Goal: Navigation & Orientation: Find specific page/section

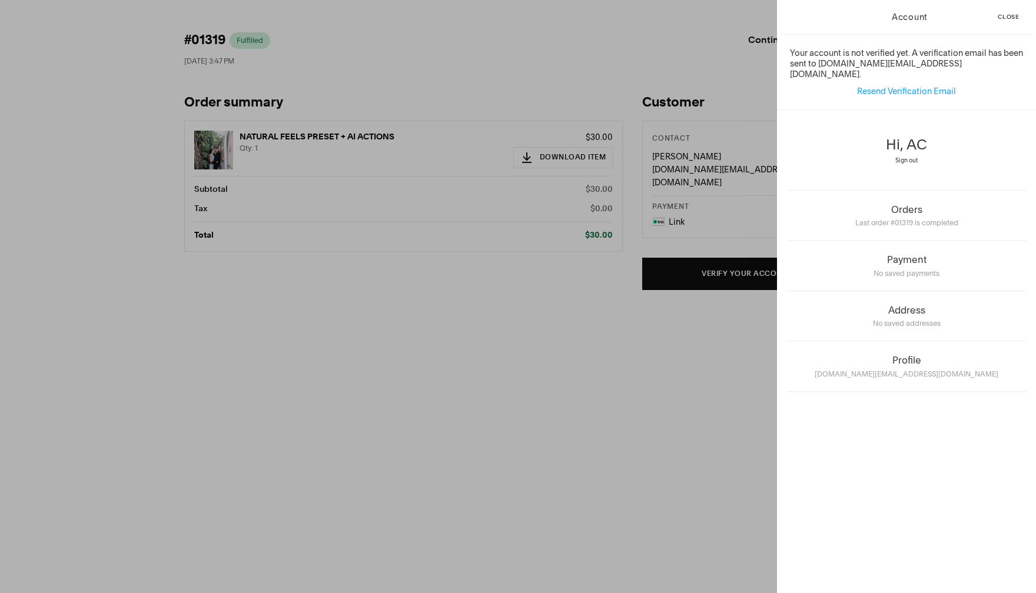
click at [911, 157] on span "Sign out" at bounding box center [906, 161] width 22 height 8
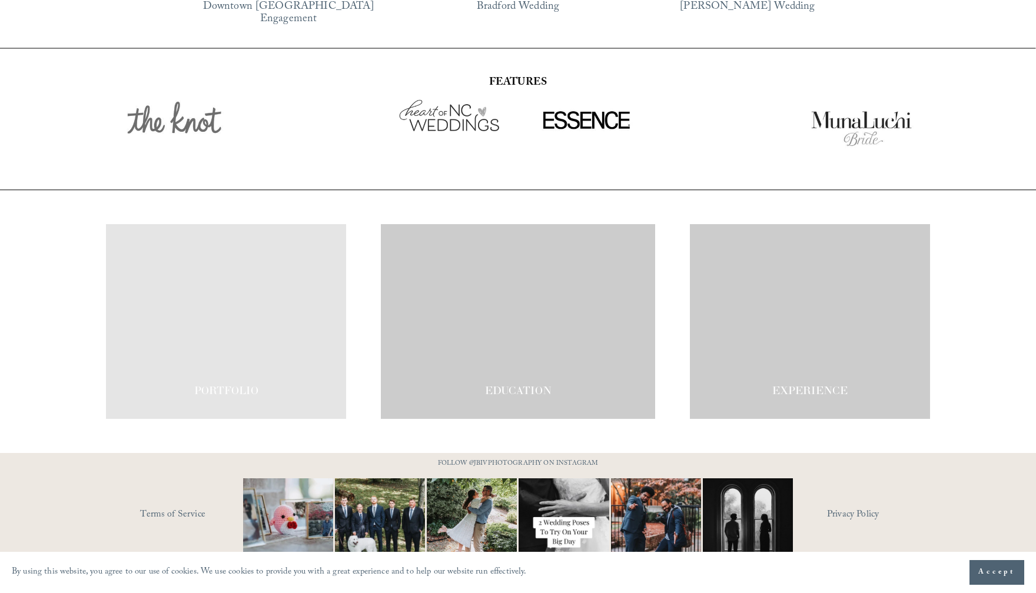
scroll to position [2018, 0]
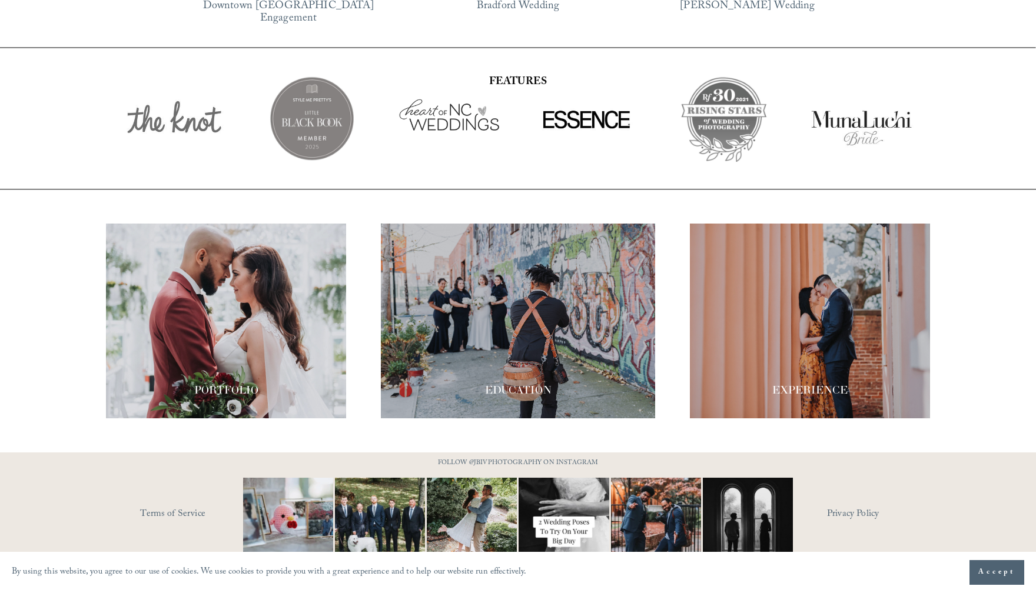
click at [543, 287] on div at bounding box center [518, 321] width 275 height 195
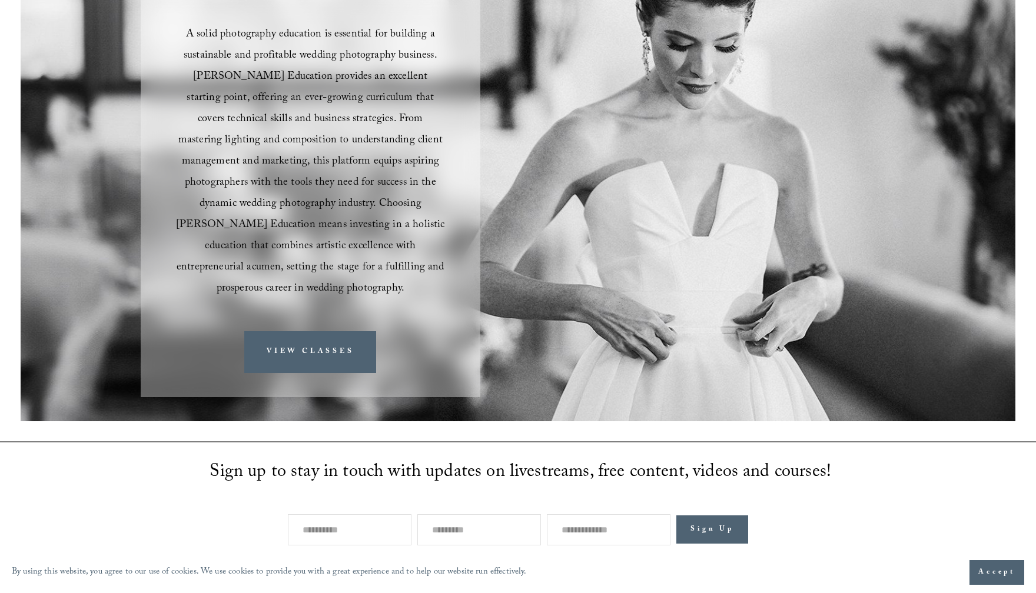
scroll to position [264, 0]
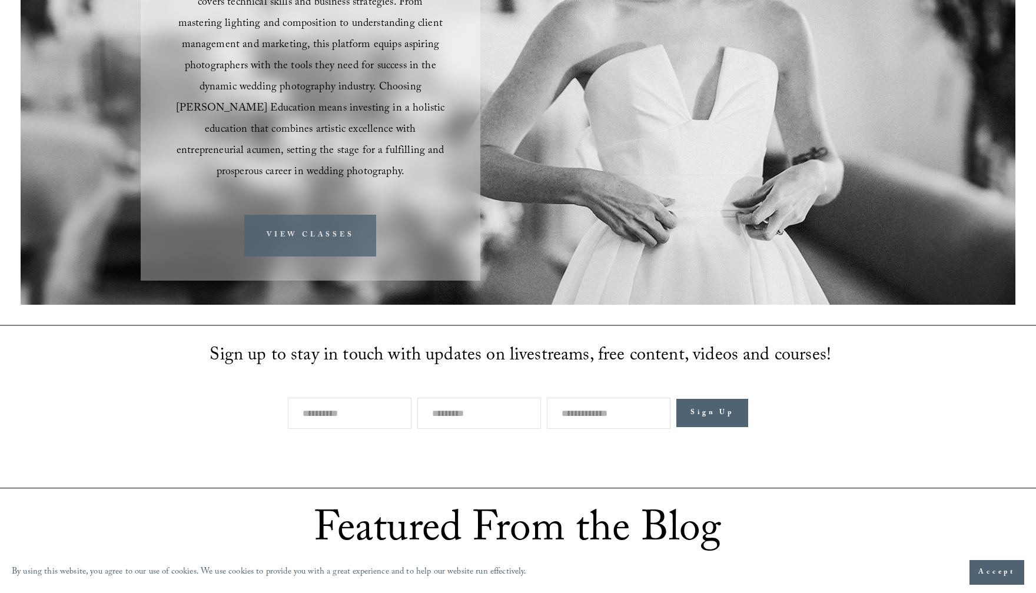
click at [290, 215] on link "VIEW CLASSES" at bounding box center [310, 236] width 132 height 42
